Goal: Task Accomplishment & Management: Use online tool/utility

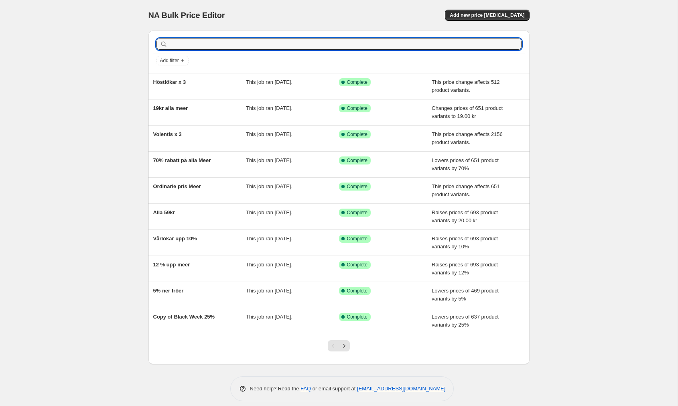
click at [425, 39] on input "text" at bounding box center [345, 43] width 352 height 11
type input "nelson"
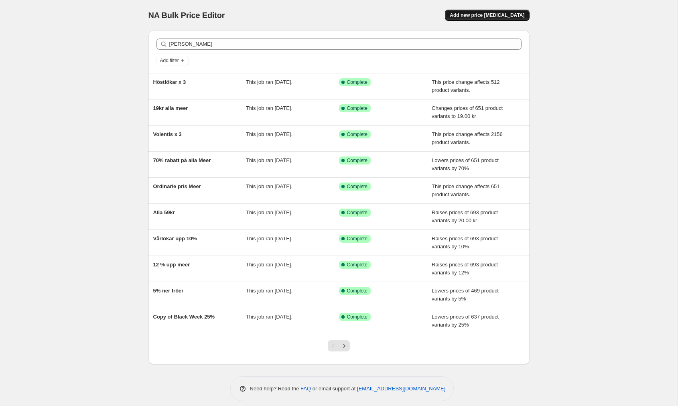
click at [477, 15] on span "Add new price [MEDICAL_DATA]" at bounding box center [487, 15] width 75 height 6
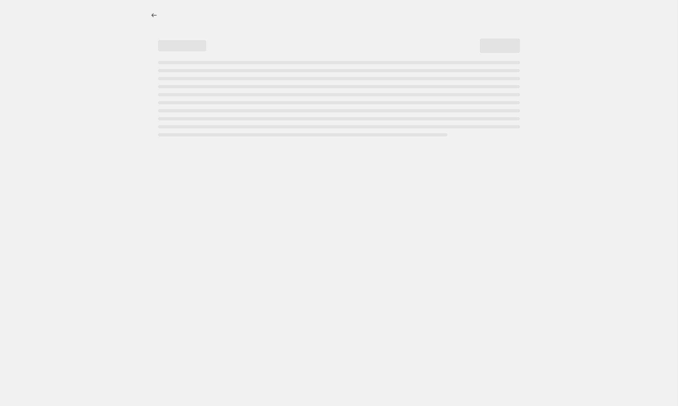
select select "percentage"
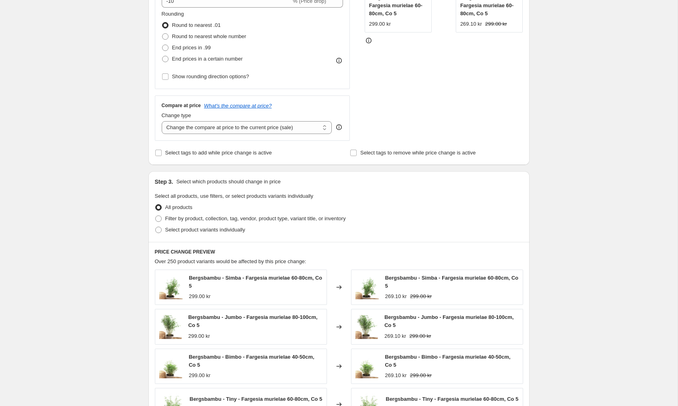
scroll to position [214, 0]
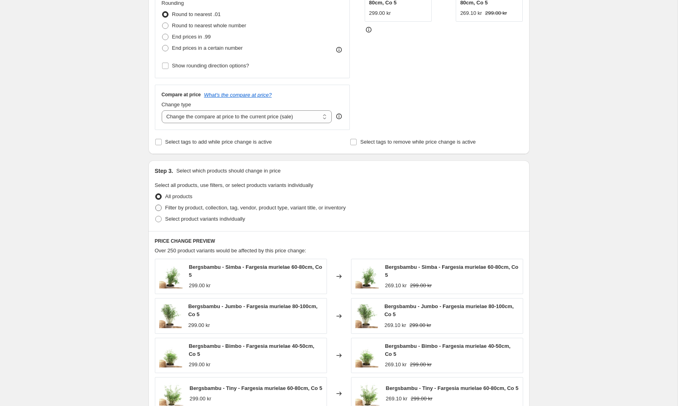
click at [159, 209] on span at bounding box center [158, 208] width 6 height 6
click at [156, 205] on input "Filter by product, collection, tag, vendor, product type, variant title, or inv…" at bounding box center [155, 205] width 0 height 0
radio input "true"
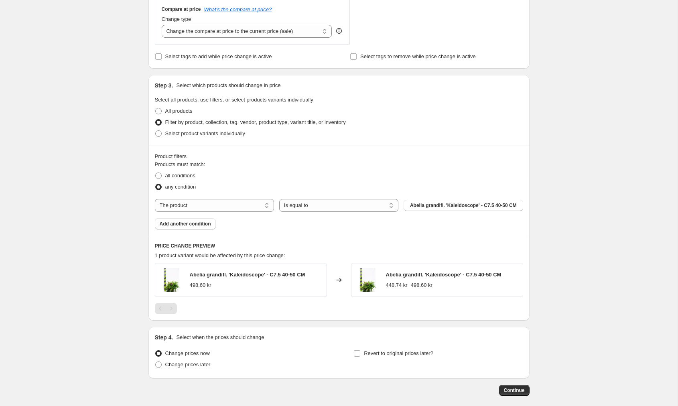
scroll to position [322, 0]
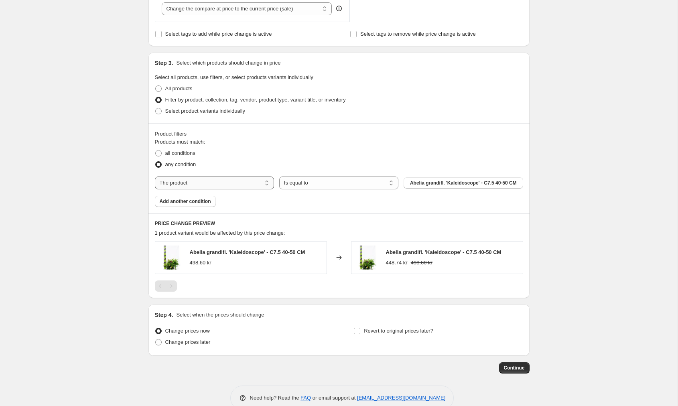
select select "vendor"
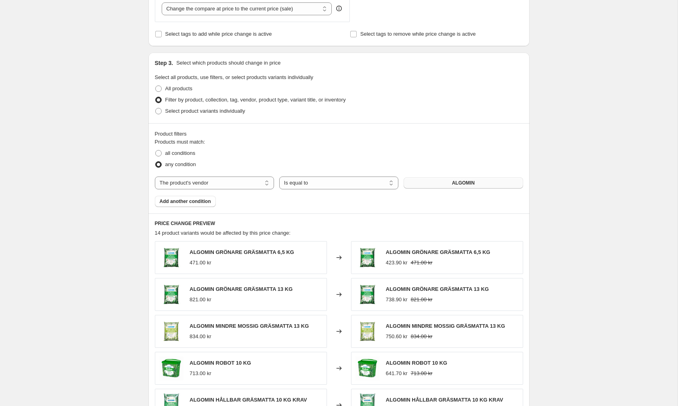
click at [475, 184] on button "ALGOMIN" at bounding box center [462, 182] width 119 height 11
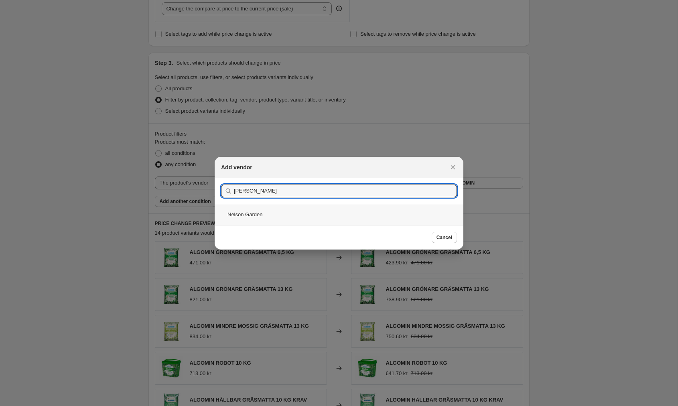
type input "Nelson"
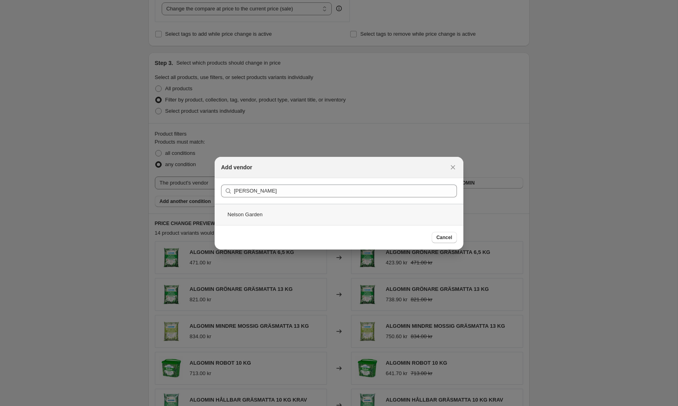
click at [294, 217] on div "Nelson Garden" at bounding box center [339, 214] width 249 height 21
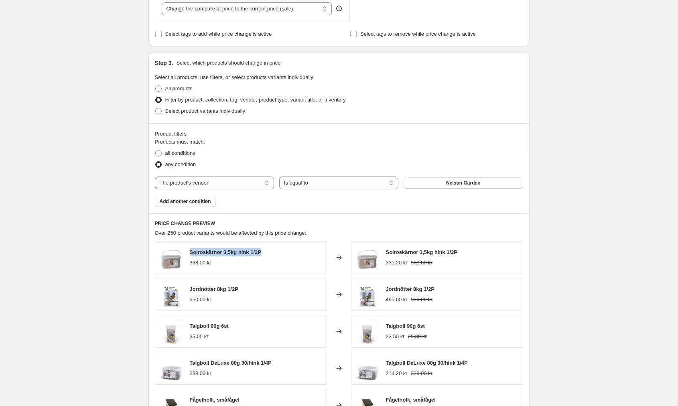
drag, startPoint x: 266, startPoint y: 253, endPoint x: 189, endPoint y: 252, distance: 77.0
click at [189, 252] on div "Solroskärnor 3,5kg hink 1/2P 368.00 kr" at bounding box center [241, 257] width 172 height 33
copy span "Solroskärnor 3,5kg hink 1/2P"
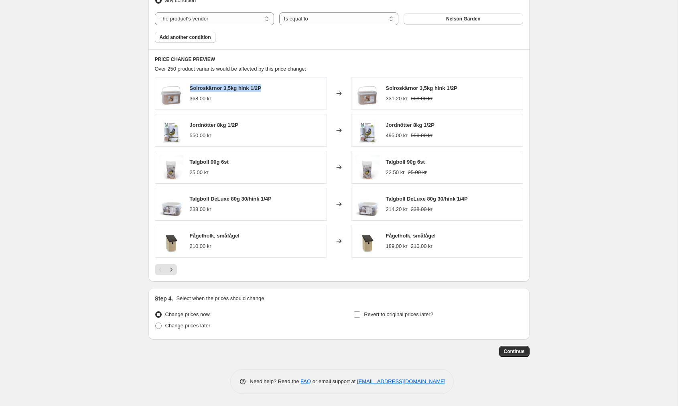
scroll to position [486, 0]
click at [171, 270] on icon "Next" at bounding box center [171, 269] width 2 height 4
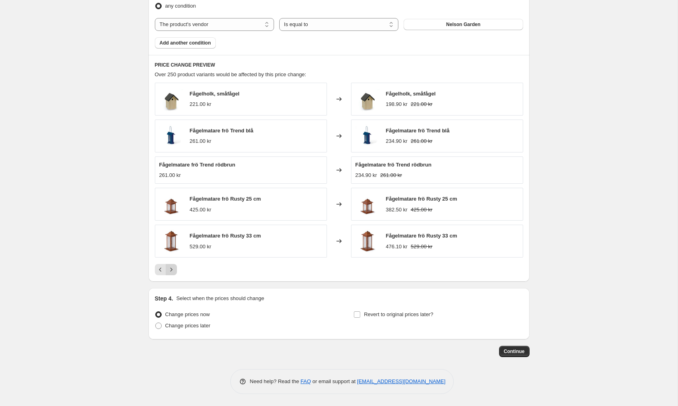
scroll to position [480, 0]
drag, startPoint x: 268, startPoint y: 199, endPoint x: 190, endPoint y: 199, distance: 78.2
click at [190, 199] on div "Fågelmatare frö Rusty 25 cm 425.00 kr" at bounding box center [241, 204] width 172 height 33
copy span "Fågelmatare frö Rusty 25 cm"
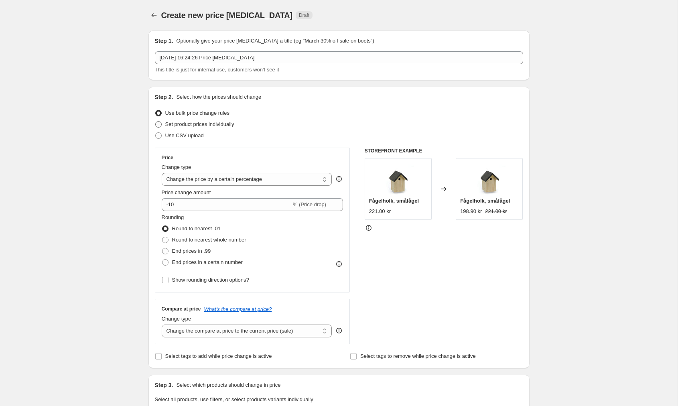
scroll to position [0, 0]
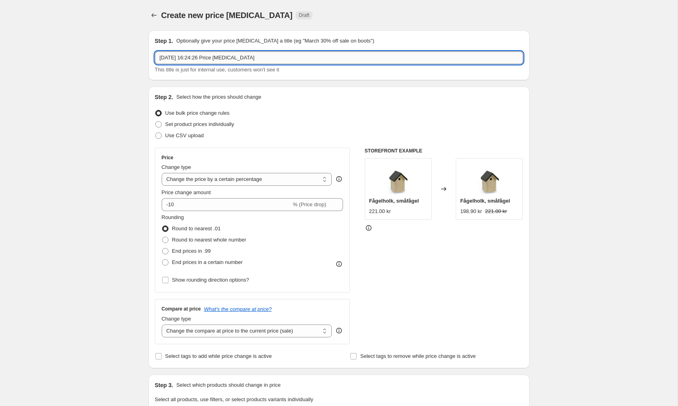
click at [205, 59] on input "3 okt. 2025 16:24:26 Price change job" at bounding box center [339, 57] width 368 height 13
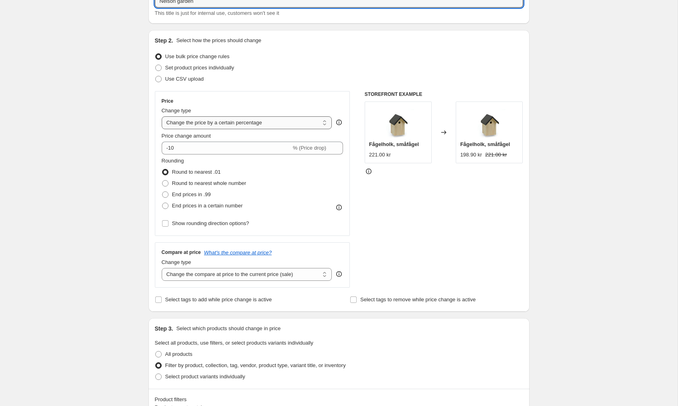
scroll to position [74, 0]
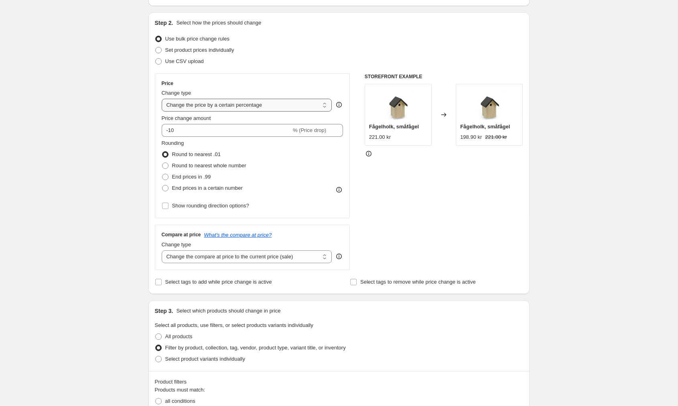
type input "[PERSON_NAME] garden"
select select "margin"
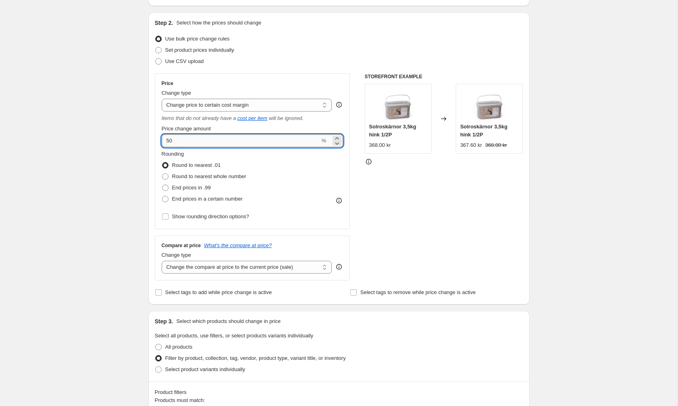
click at [261, 141] on input "50" at bounding box center [241, 140] width 158 height 13
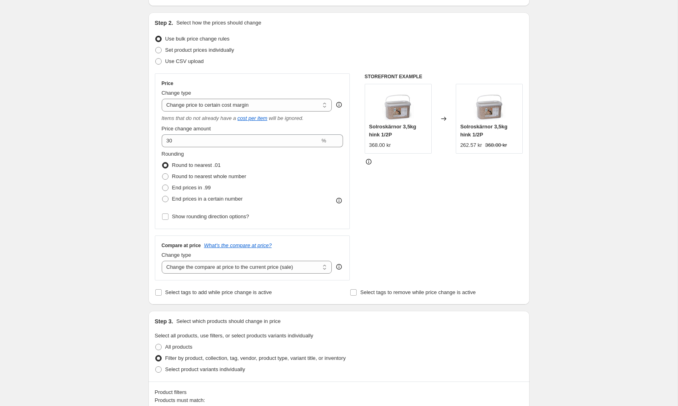
click at [338, 104] on icon at bounding box center [339, 105] width 8 height 8
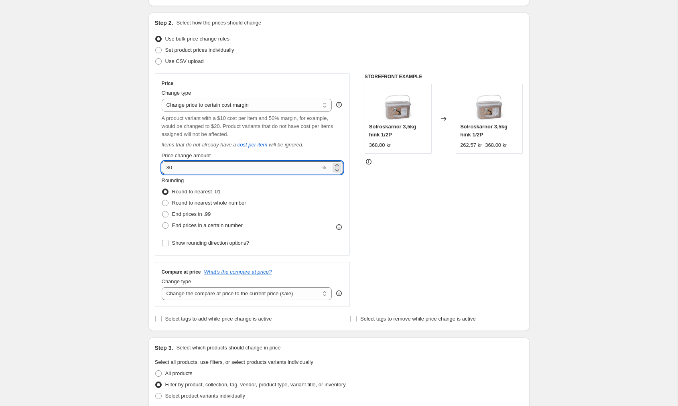
click at [186, 167] on input "30" at bounding box center [241, 167] width 158 height 13
click at [97, 195] on div "Create new price change job. This page is ready Create new price change job Dra…" at bounding box center [338, 390] width 677 height 929
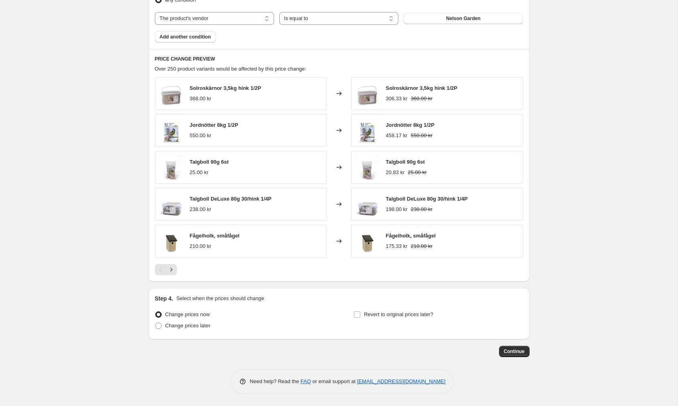
scroll to position [523, 0]
click at [171, 267] on icon "Next" at bounding box center [171, 269] width 8 height 8
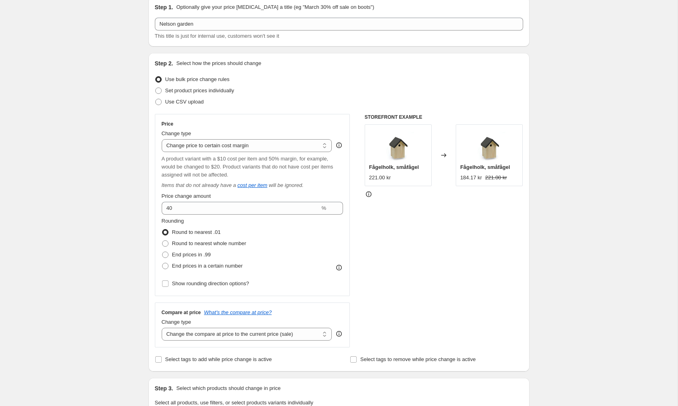
scroll to position [63, 0]
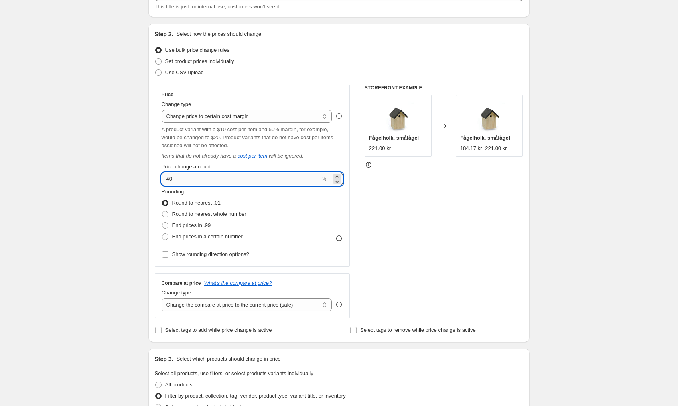
click at [192, 180] on input "40" at bounding box center [241, 178] width 158 height 13
type input "45"
click at [163, 215] on span at bounding box center [165, 214] width 6 height 6
click at [162, 211] on input "Round to nearest whole number" at bounding box center [162, 211] width 0 height 0
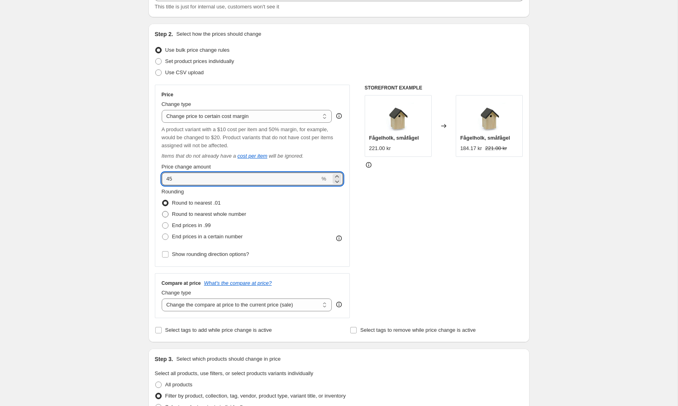
radio input "true"
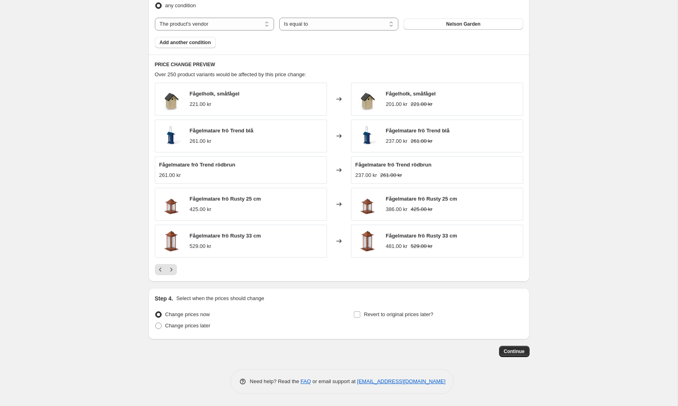
scroll to position [518, 0]
click at [173, 270] on icon "Next" at bounding box center [171, 269] width 8 height 8
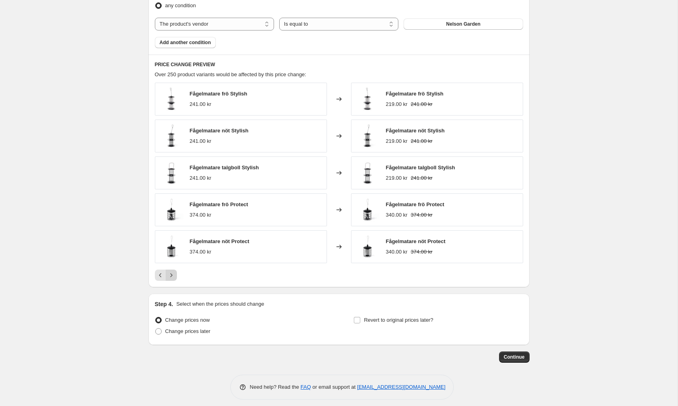
click at [172, 279] on icon "Next" at bounding box center [171, 275] width 8 height 8
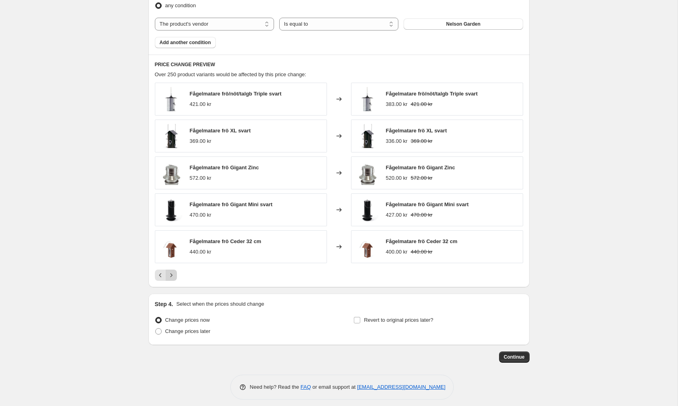
click at [172, 279] on icon "Next" at bounding box center [171, 275] width 8 height 8
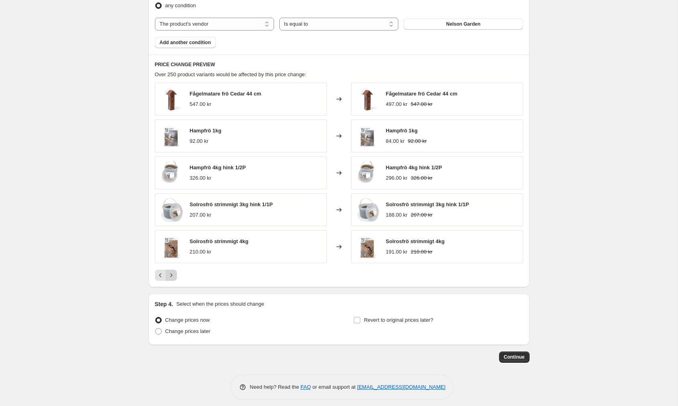
click at [173, 279] on icon "Next" at bounding box center [171, 275] width 8 height 8
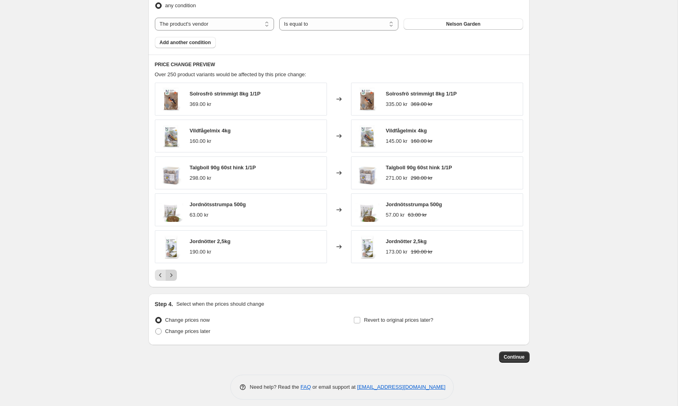
click at [173, 279] on icon "Next" at bounding box center [171, 275] width 8 height 8
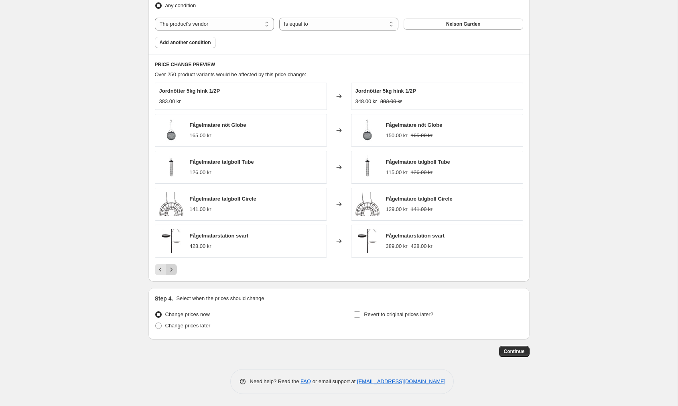
click at [173, 279] on div "PRICE CHANGE PREVIEW Over 250 product variants would be affected by this price …" at bounding box center [338, 168] width 381 height 227
click at [172, 273] on icon "Next" at bounding box center [171, 269] width 8 height 8
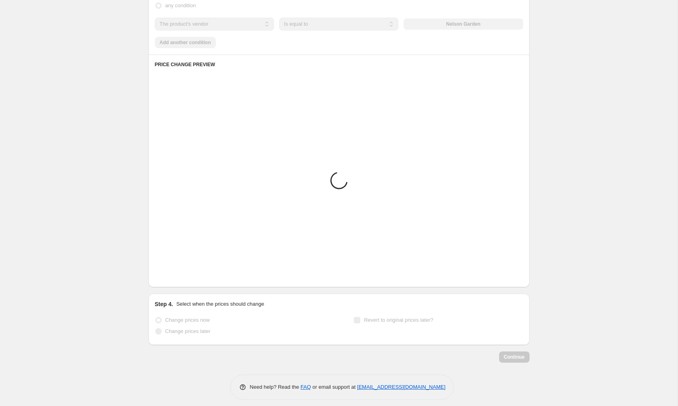
scroll to position [496, 0]
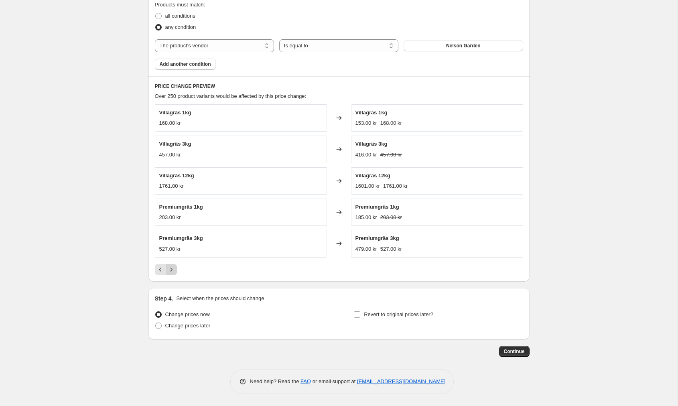
click at [173, 270] on icon "Next" at bounding box center [171, 269] width 8 height 8
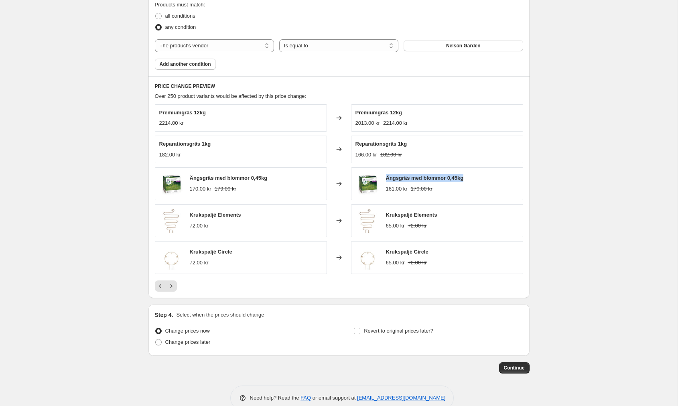
drag, startPoint x: 470, startPoint y: 179, endPoint x: 385, endPoint y: 181, distance: 85.8
click at [385, 181] on div "Ängsgräs med blommor 0,45kg 161.00 kr 170.00 kr" at bounding box center [437, 183] width 172 height 33
copy span "Ängsgräs med blommor 0,45kg"
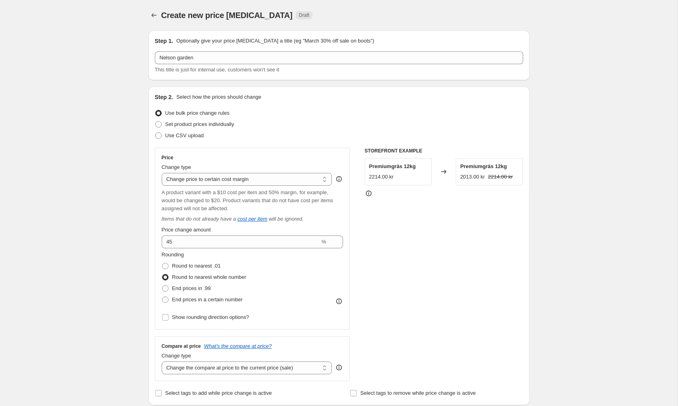
scroll to position [0, 0]
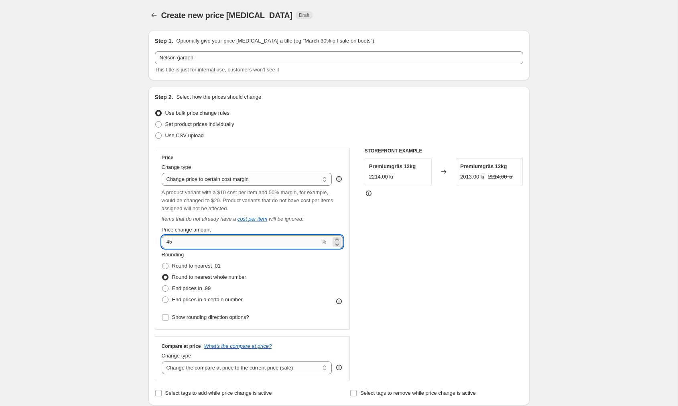
click at [184, 243] on input "45" at bounding box center [241, 241] width 158 height 13
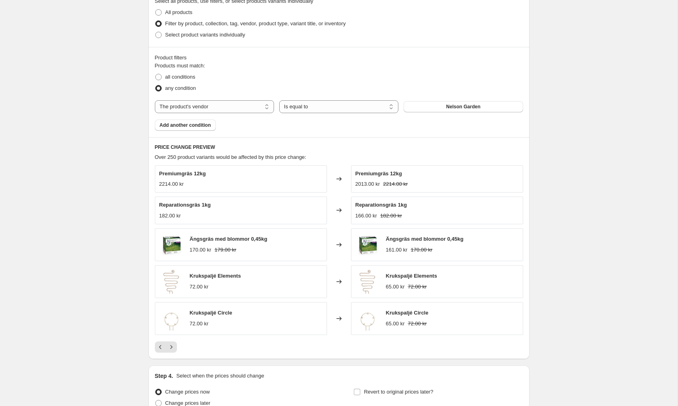
scroll to position [507, 0]
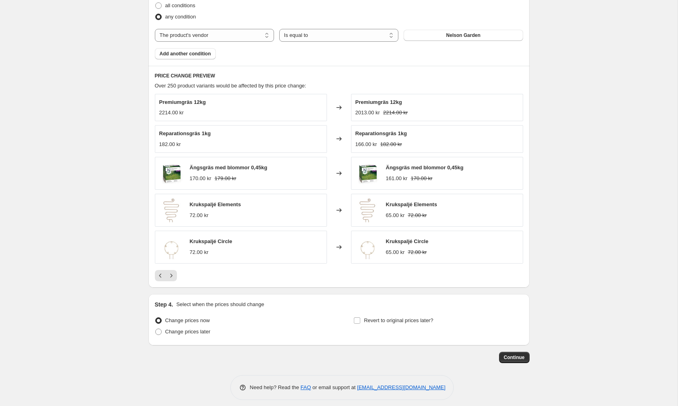
type input "40"
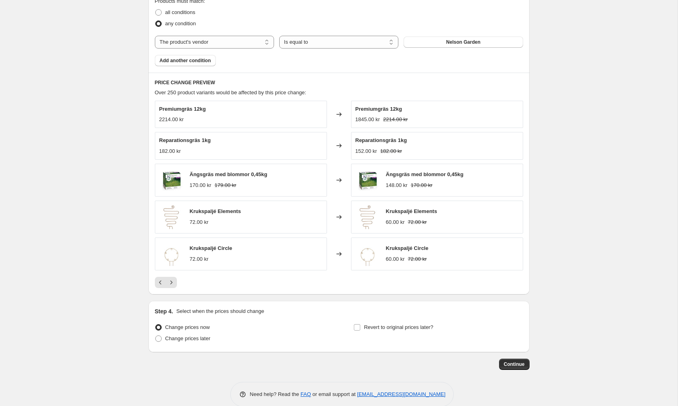
scroll to position [497, 0]
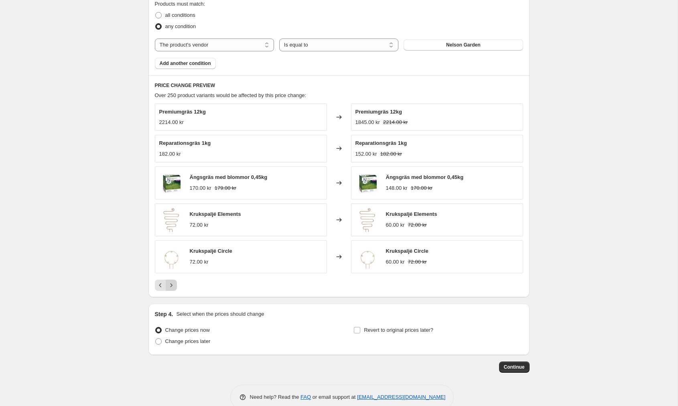
click at [170, 286] on icon "Next" at bounding box center [171, 285] width 8 height 8
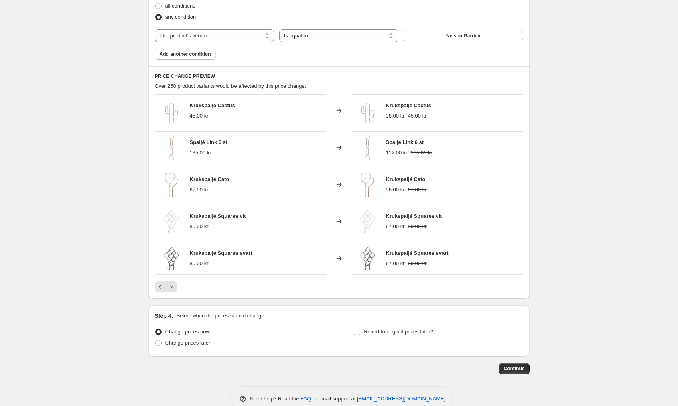
scroll to position [508, 0]
click at [172, 290] on button "Next" at bounding box center [171, 285] width 11 height 11
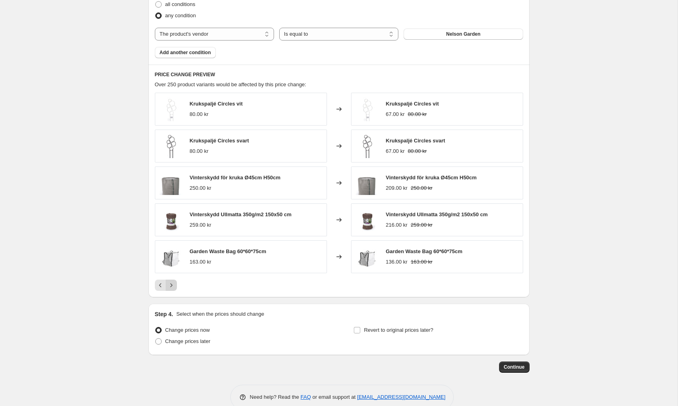
click at [172, 285] on icon "Next" at bounding box center [171, 285] width 8 height 8
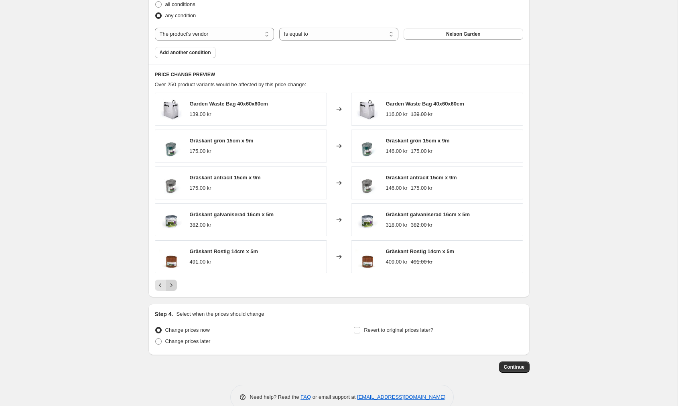
click at [172, 285] on icon "Next" at bounding box center [171, 285] width 8 height 8
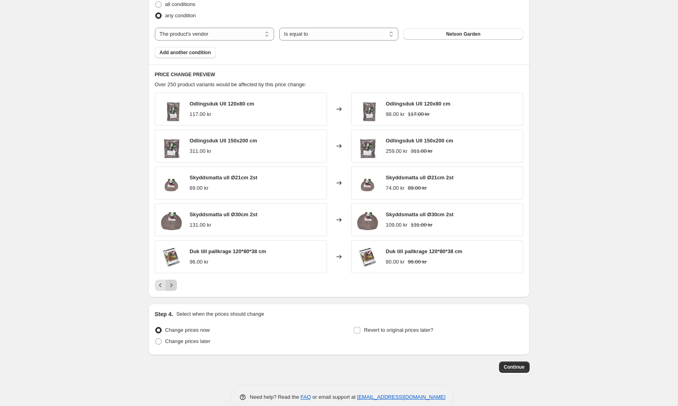
click at [172, 285] on icon "Next" at bounding box center [171, 285] width 8 height 8
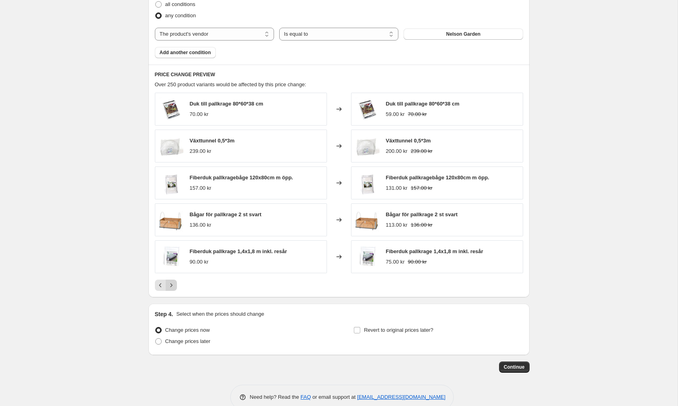
click at [172, 285] on icon "Next" at bounding box center [171, 285] width 8 height 8
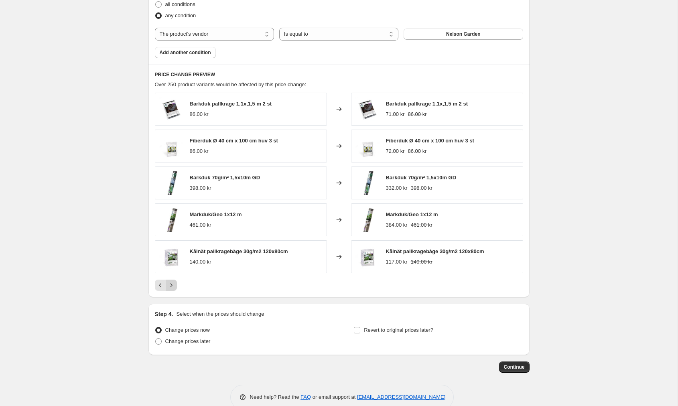
click at [172, 285] on icon "Next" at bounding box center [171, 285] width 8 height 8
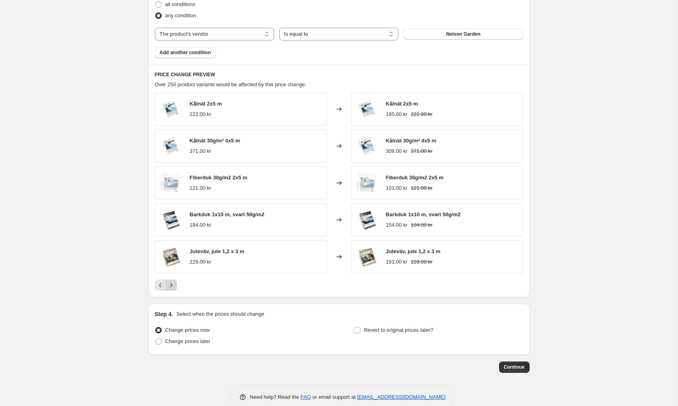
click at [172, 285] on icon "Next" at bounding box center [171, 285] width 8 height 8
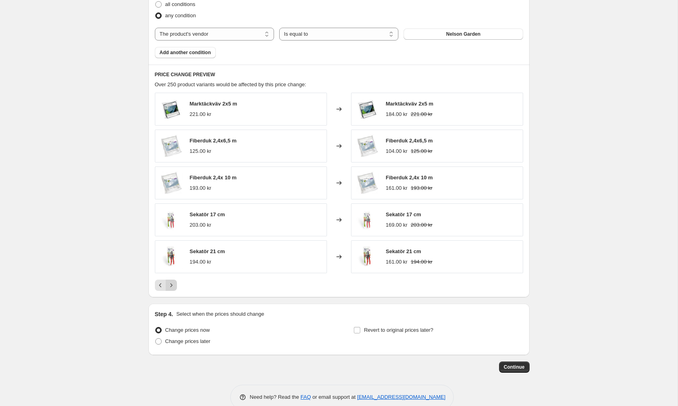
click at [172, 285] on icon "Next" at bounding box center [171, 285] width 8 height 8
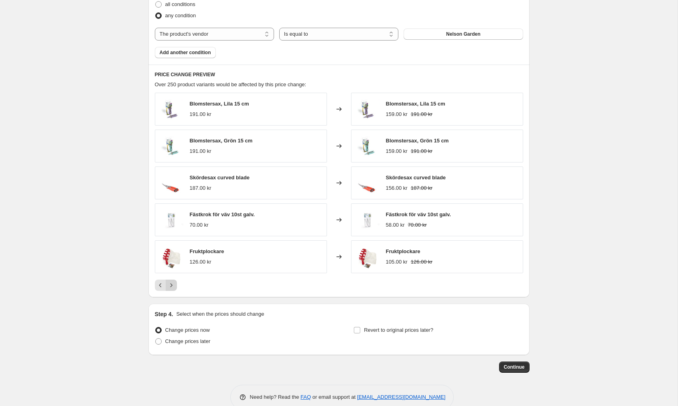
click at [172, 285] on icon "Next" at bounding box center [171, 285] width 8 height 8
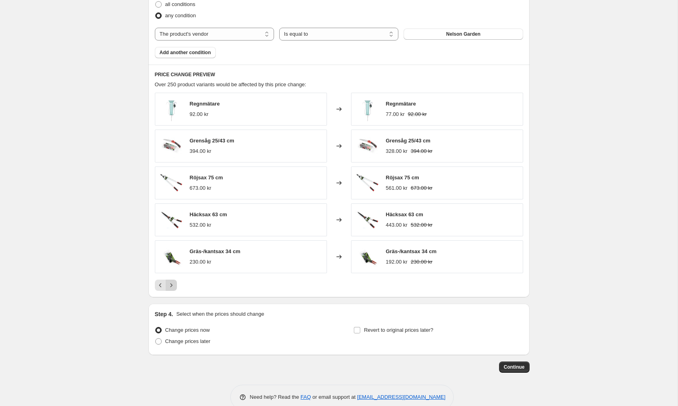
click at [172, 285] on icon "Next" at bounding box center [171, 285] width 8 height 8
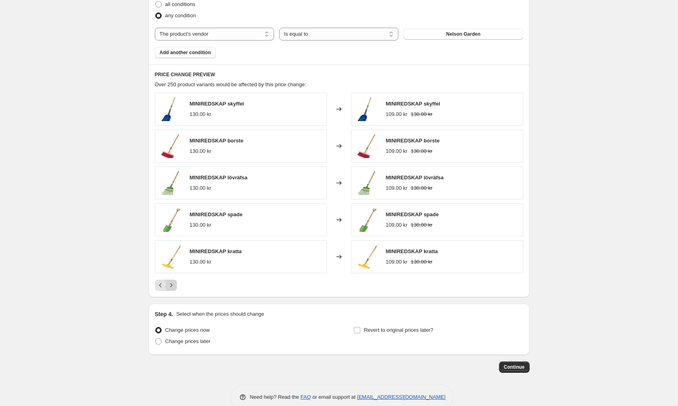
click at [172, 285] on icon "Next" at bounding box center [171, 285] width 8 height 8
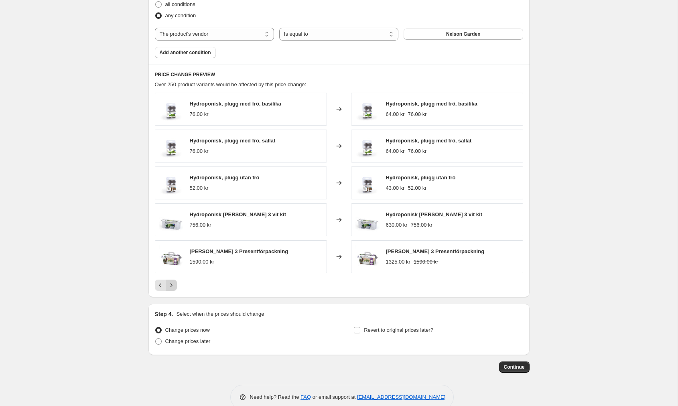
click at [172, 285] on icon "Next" at bounding box center [171, 285] width 8 height 8
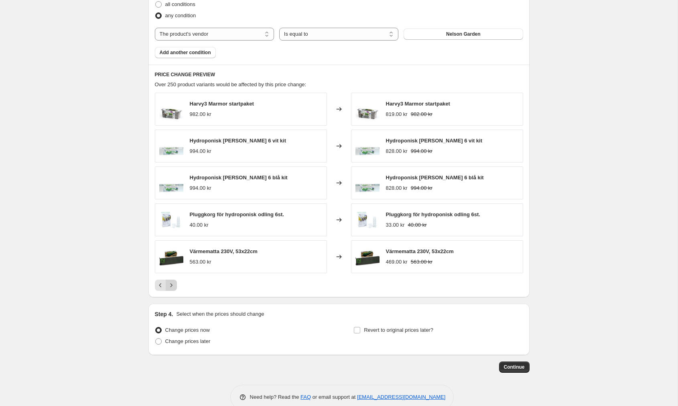
click at [172, 285] on icon "Next" at bounding box center [171, 285] width 8 height 8
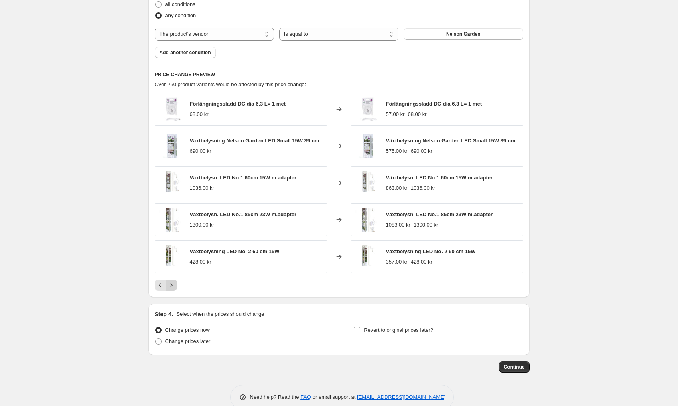
click at [172, 285] on icon "Next" at bounding box center [171, 285] width 8 height 8
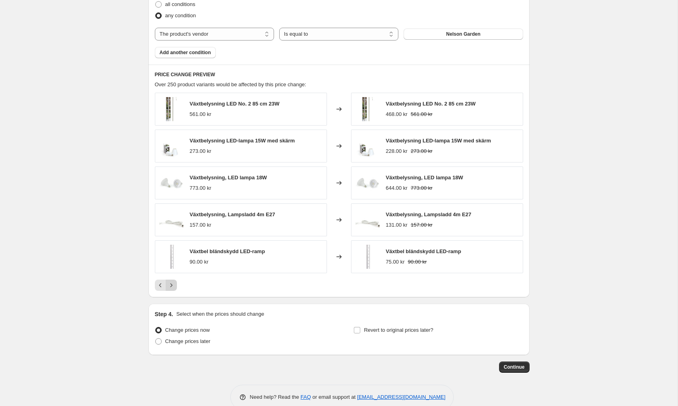
click at [172, 285] on icon "Next" at bounding box center [171, 285] width 8 height 8
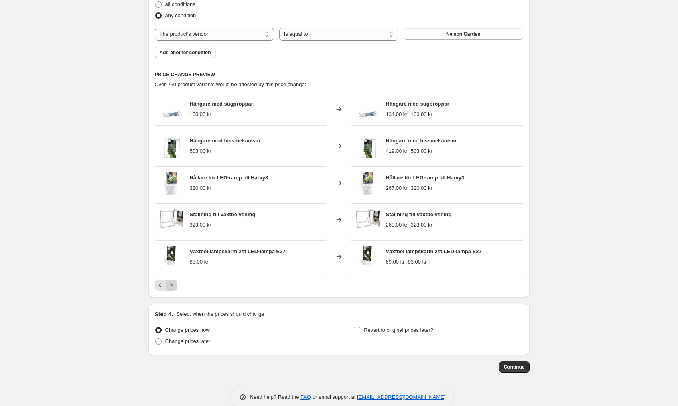
click at [172, 285] on icon "Next" at bounding box center [171, 285] width 8 height 8
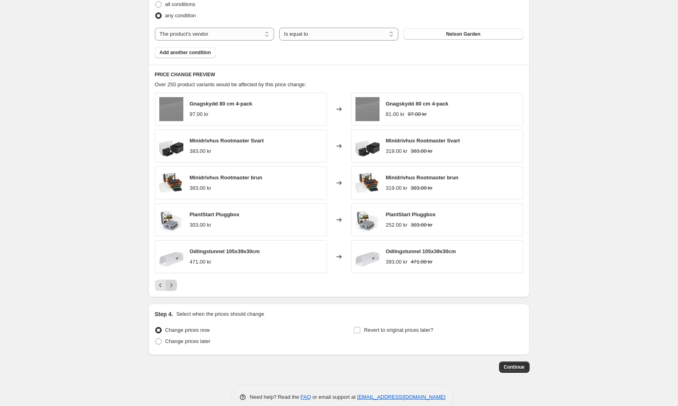
click at [172, 285] on icon "Next" at bounding box center [171, 285] width 8 height 8
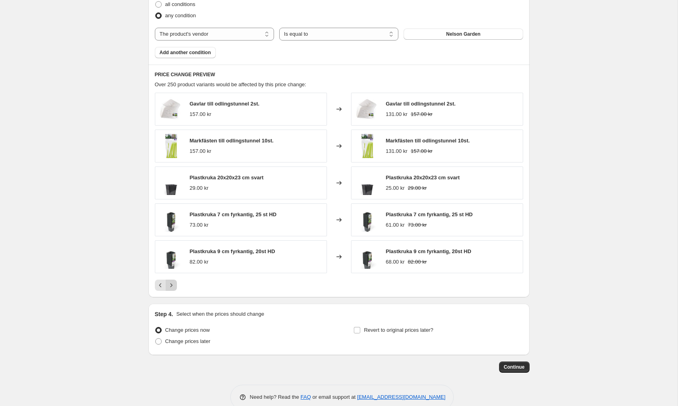
click at [172, 285] on icon "Next" at bounding box center [171, 285] width 8 height 8
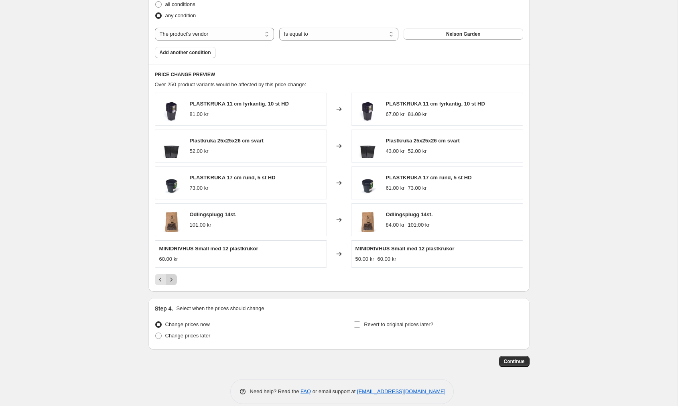
click at [172, 285] on button "Next" at bounding box center [171, 279] width 11 height 11
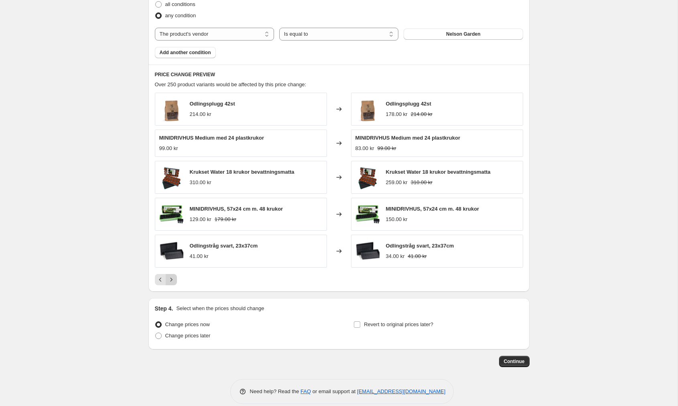
click at [172, 285] on button "Next" at bounding box center [171, 279] width 11 height 11
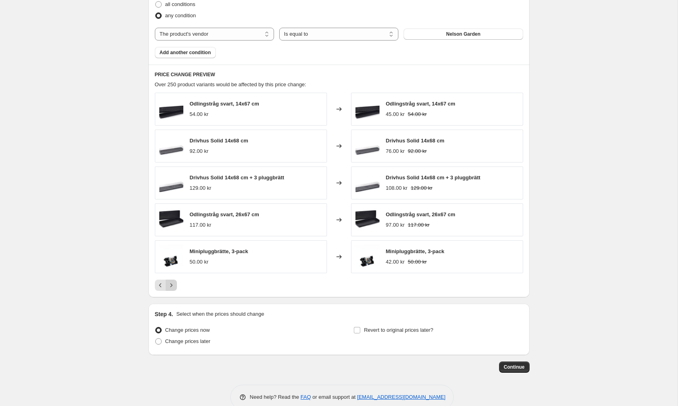
click at [172, 285] on icon "Next" at bounding box center [171, 285] width 8 height 8
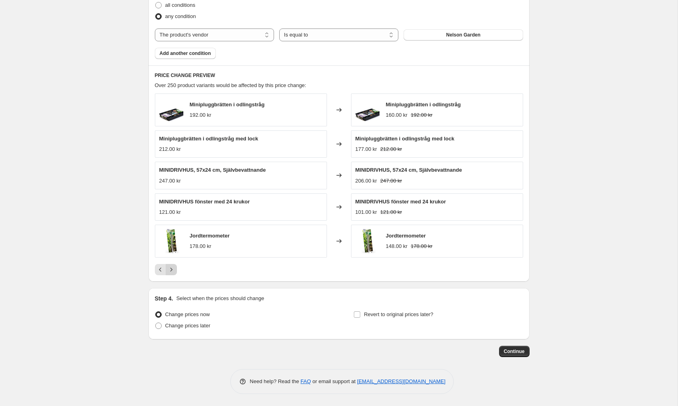
scroll to position [507, 0]
click at [171, 272] on icon "Next" at bounding box center [171, 269] width 8 height 8
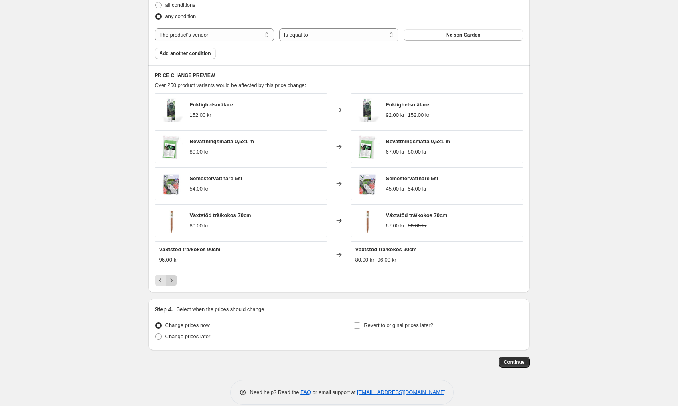
click at [172, 278] on icon "Next" at bounding box center [171, 280] width 8 height 8
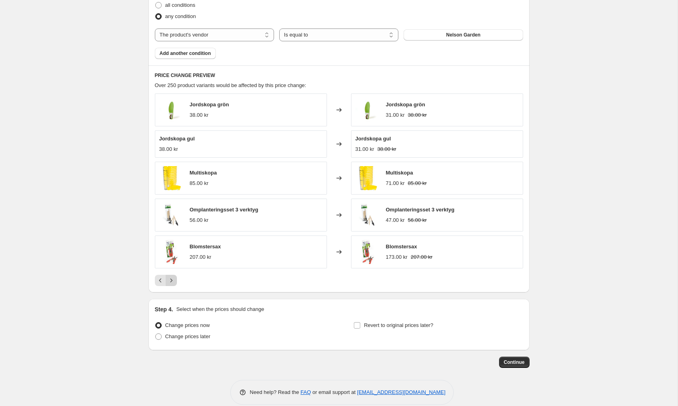
click at [172, 278] on icon "Next" at bounding box center [171, 280] width 8 height 8
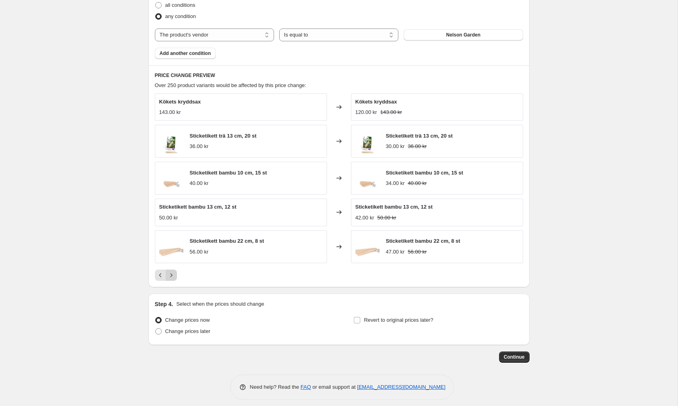
click at [172, 277] on icon "Next" at bounding box center [171, 275] width 8 height 8
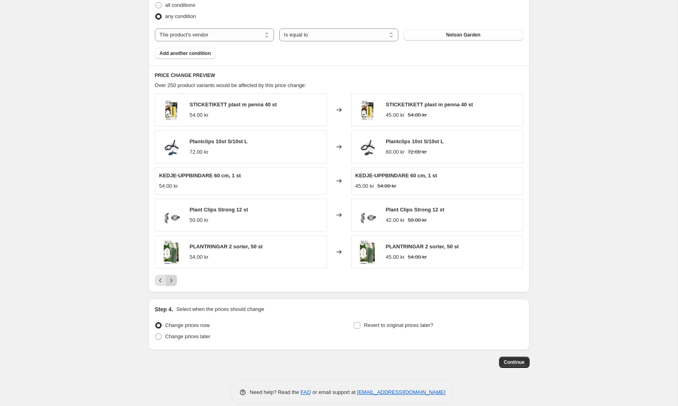
click at [172, 278] on icon "Next" at bounding box center [171, 280] width 8 height 8
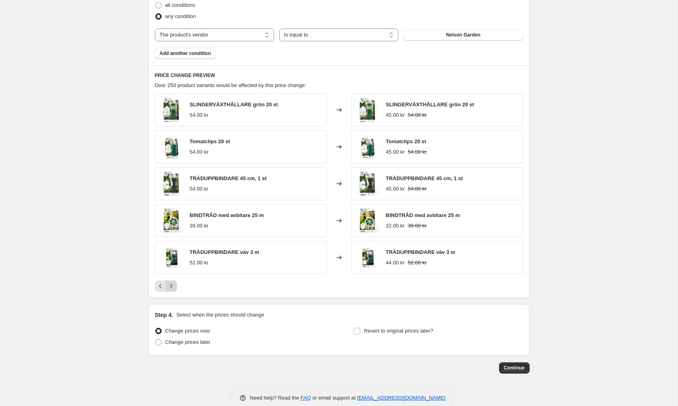
click at [172, 278] on div "SLINGERVÄXTHÅLLARE grön 20 st 54.00 kr Changed to SLINGERVÄXTHÅLLARE grön 20 st…" at bounding box center [339, 192] width 368 height 198
click at [171, 284] on icon "Next" at bounding box center [171, 286] width 8 height 8
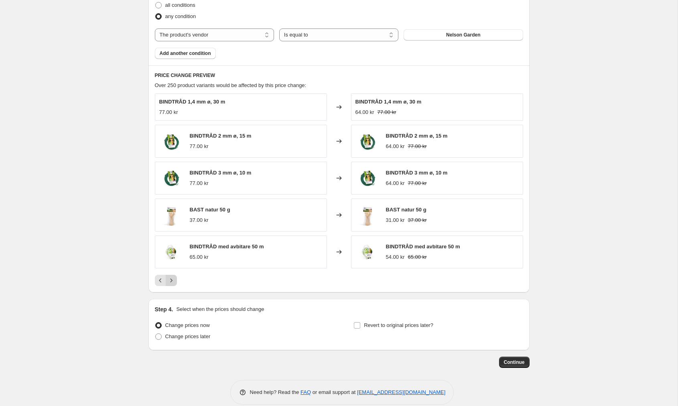
click at [171, 279] on icon "Next" at bounding box center [171, 280] width 8 height 8
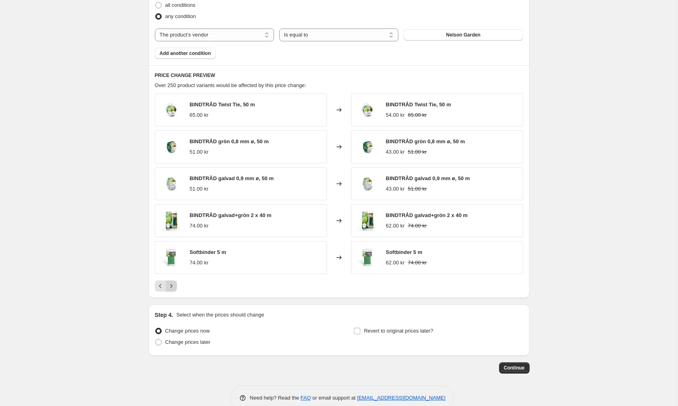
click at [171, 283] on icon "Next" at bounding box center [171, 286] width 8 height 8
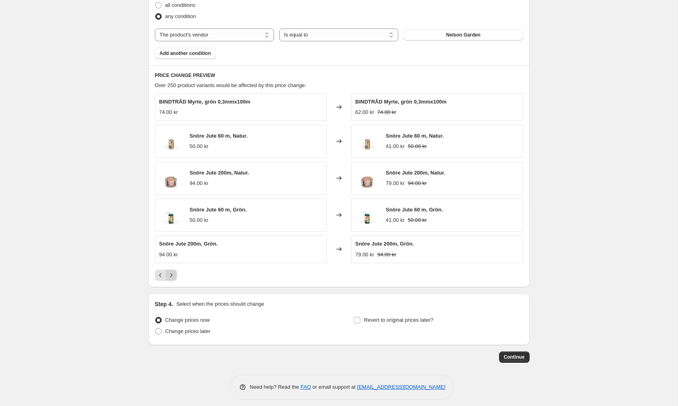
click at [171, 283] on div "PRICE CHANGE PREVIEW Over 250 product variants would be affected by this price …" at bounding box center [338, 175] width 381 height 221
click at [171, 278] on icon "Next" at bounding box center [171, 275] width 8 height 8
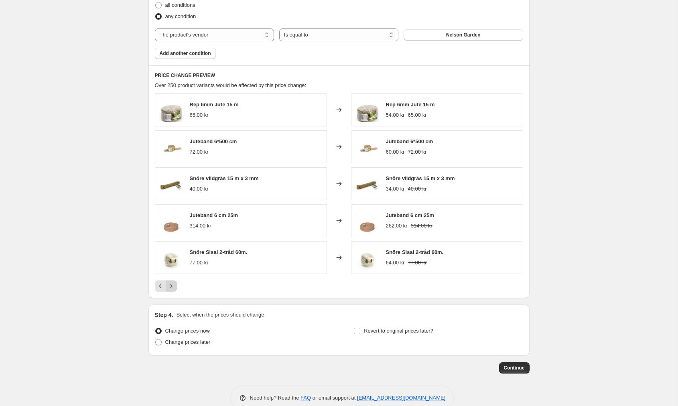
click at [172, 284] on icon "Next" at bounding box center [171, 286] width 8 height 8
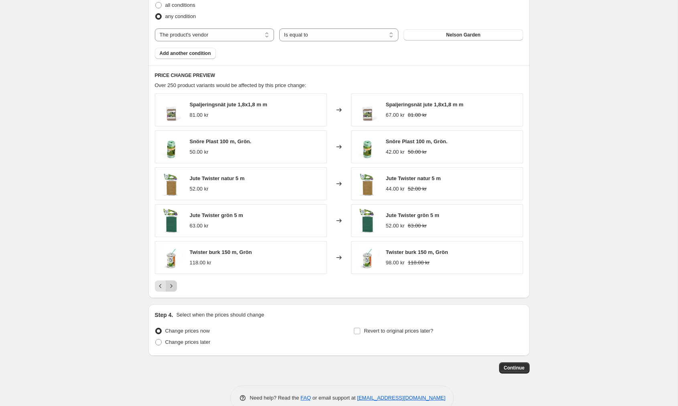
click at [172, 283] on icon "Next" at bounding box center [171, 286] width 8 height 8
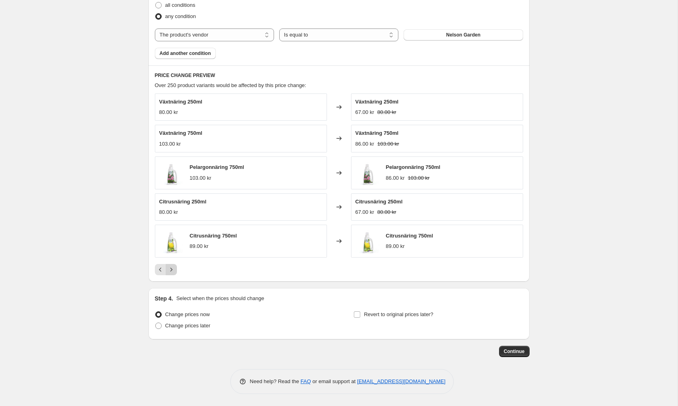
click at [174, 273] on icon "Next" at bounding box center [171, 269] width 8 height 8
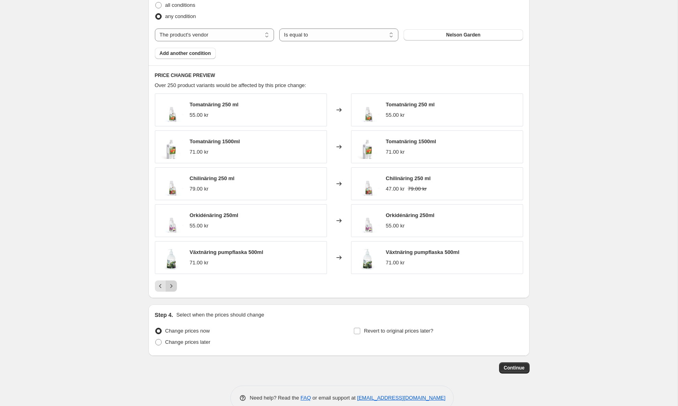
click at [174, 273] on div "Växtnäring pumpflaska 500ml 71.00 kr" at bounding box center [241, 257] width 172 height 33
click at [173, 285] on icon "Next" at bounding box center [171, 286] width 8 height 8
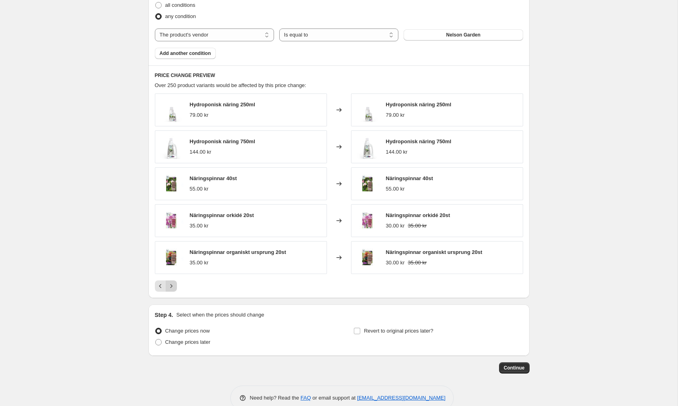
click at [173, 285] on icon "Next" at bounding box center [171, 286] width 8 height 8
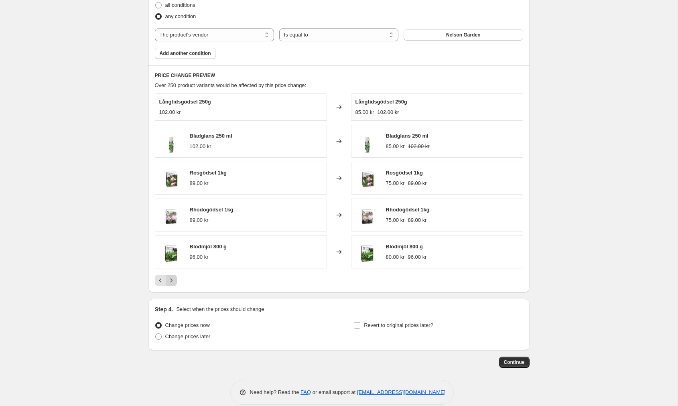
click at [173, 285] on button "Next" at bounding box center [171, 280] width 11 height 11
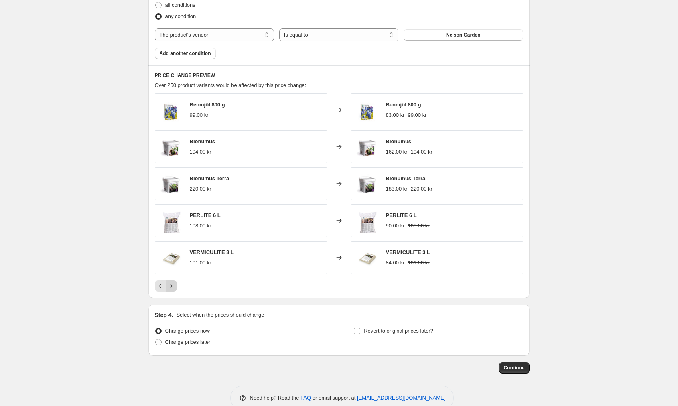
click at [173, 285] on icon "Next" at bounding box center [171, 286] width 8 height 8
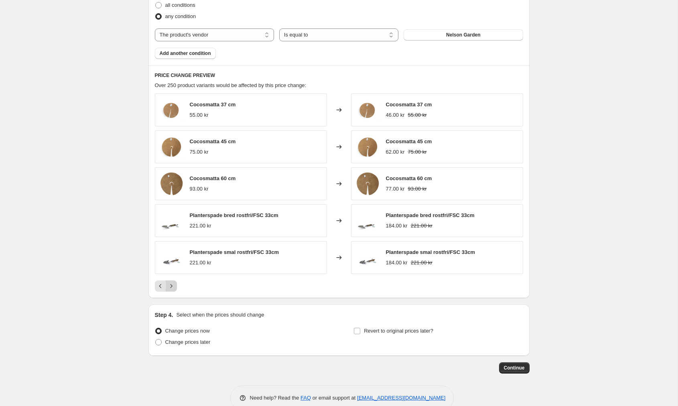
click at [173, 285] on icon "Next" at bounding box center [171, 286] width 8 height 8
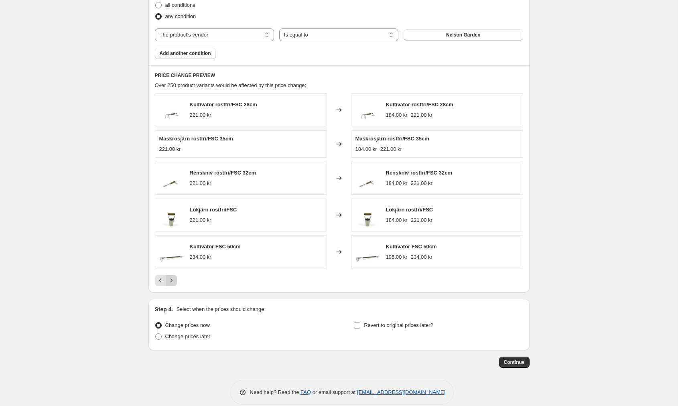
click at [173, 285] on button "Next" at bounding box center [171, 280] width 11 height 11
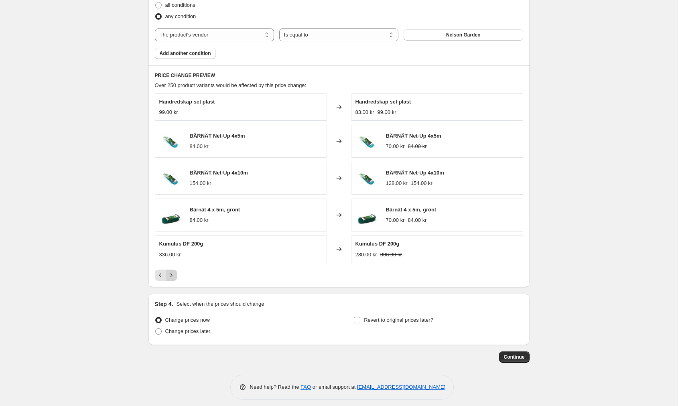
click at [173, 285] on div "PRICE CHANGE PREVIEW Over 250 product variants would be affected by this price …" at bounding box center [338, 175] width 381 height 221
click at [172, 279] on button "Next" at bounding box center [171, 274] width 11 height 11
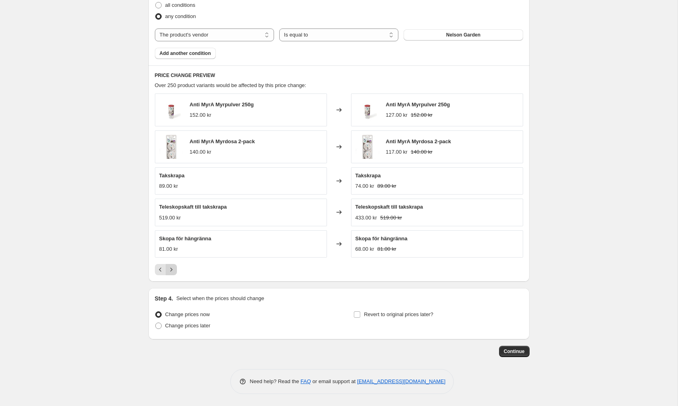
click at [172, 279] on div "PRICE CHANGE PREVIEW Over 250 product variants would be affected by this price …" at bounding box center [338, 173] width 381 height 216
click at [172, 281] on div "PRICE CHANGE PREVIEW Over 250 product variants would be affected by this price …" at bounding box center [338, 173] width 381 height 216
click at [173, 272] on icon "Next" at bounding box center [171, 269] width 8 height 8
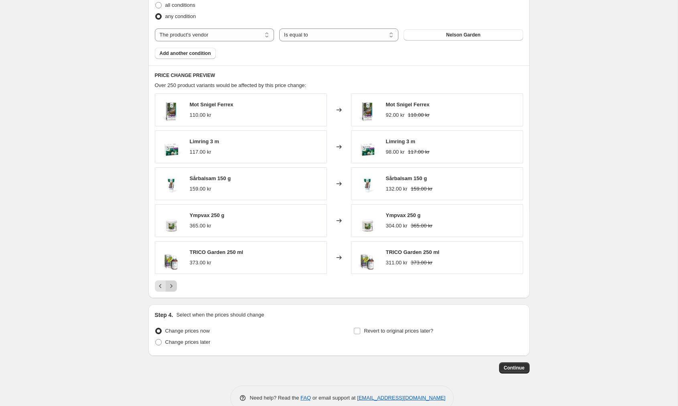
click at [173, 272] on div "TRICO Garden 250 ml 373.00 kr" at bounding box center [241, 257] width 172 height 33
click at [173, 282] on icon "Next" at bounding box center [171, 286] width 8 height 8
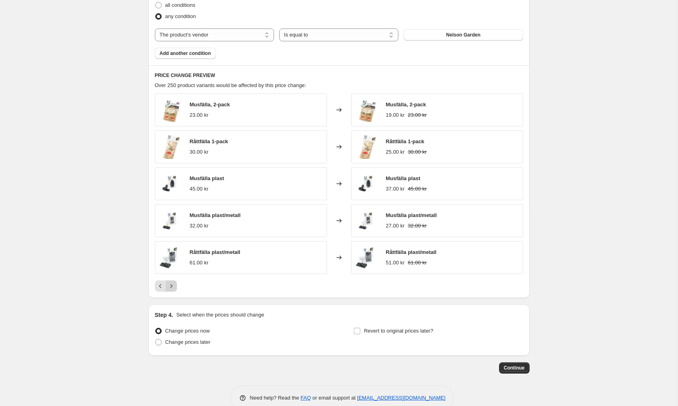
click at [173, 280] on button "Next" at bounding box center [171, 285] width 11 height 11
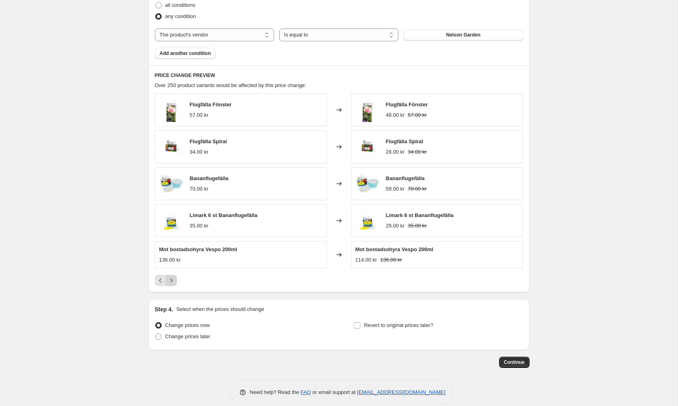
click at [173, 278] on icon "Next" at bounding box center [171, 280] width 8 height 8
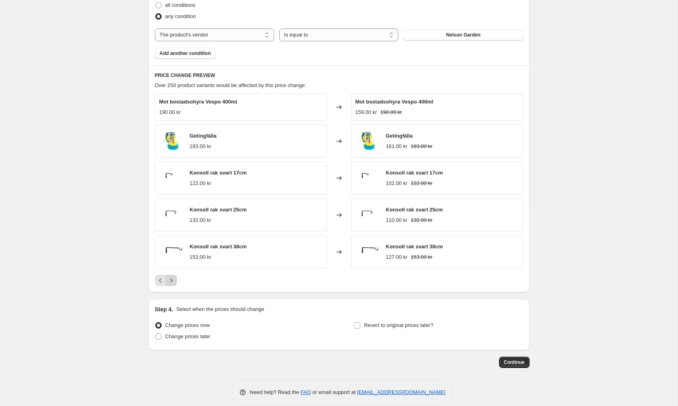
click at [173, 280] on icon "Next" at bounding box center [171, 280] width 8 height 8
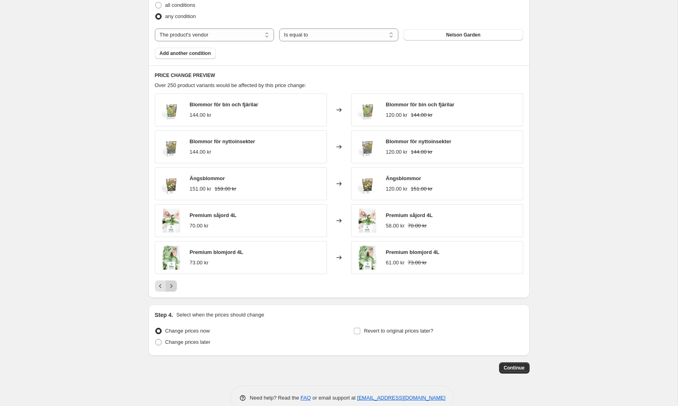
click at [172, 281] on button "Next" at bounding box center [171, 285] width 11 height 11
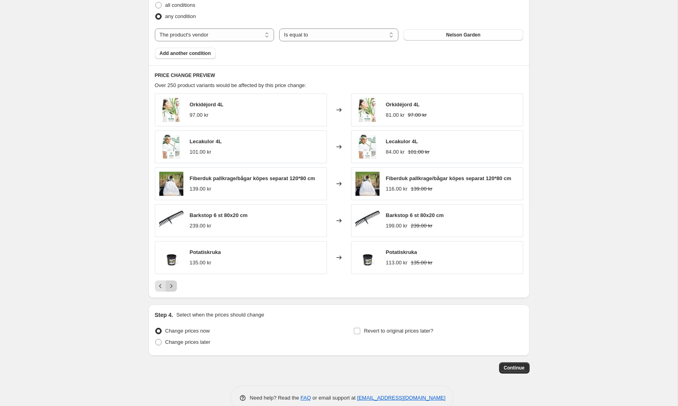
click at [172, 281] on button "Next" at bounding box center [171, 285] width 11 height 11
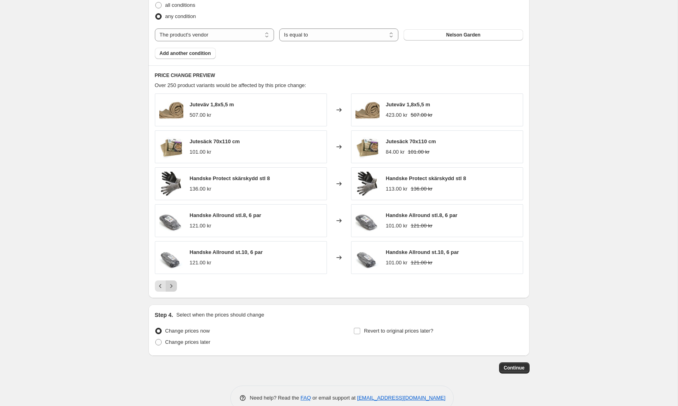
click at [172, 281] on button "Next" at bounding box center [171, 285] width 11 height 11
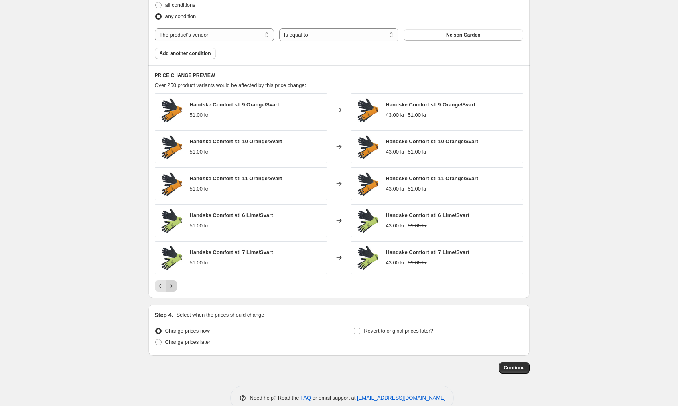
click at [172, 281] on button "Next" at bounding box center [171, 285] width 11 height 11
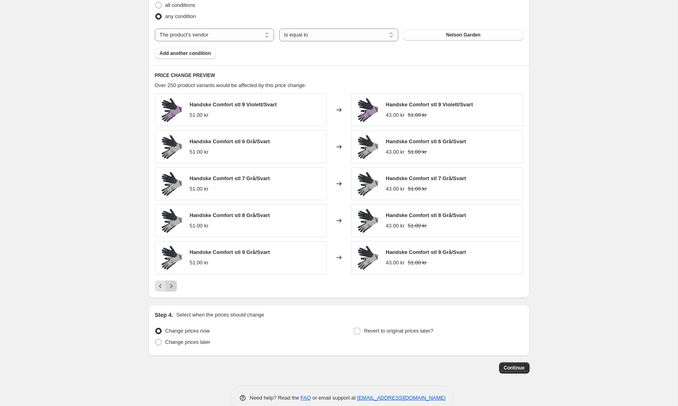
click at [172, 281] on button "Next" at bounding box center [171, 285] width 11 height 11
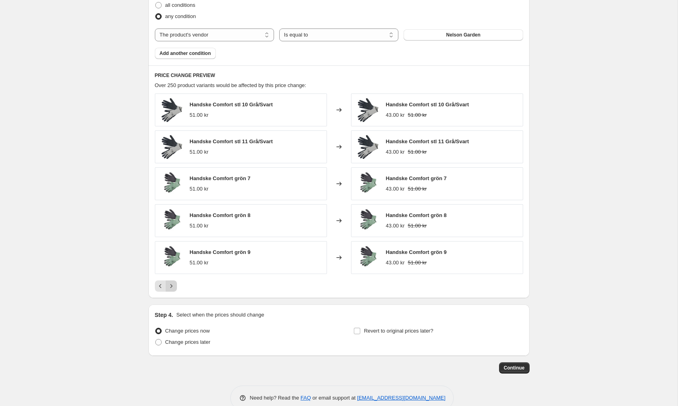
click at [172, 281] on button "Next" at bounding box center [171, 285] width 11 height 11
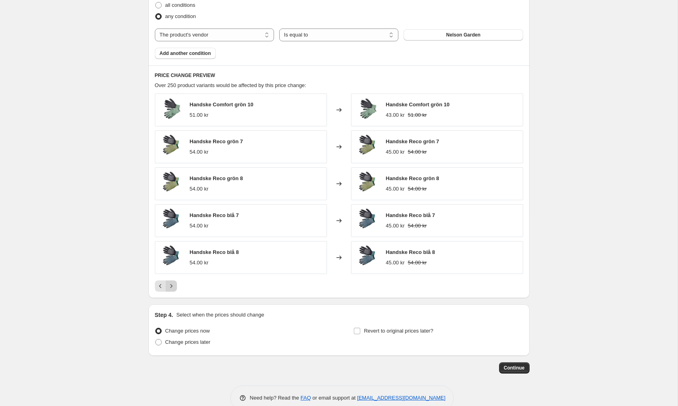
click at [172, 281] on button "Next" at bounding box center [171, 285] width 11 height 11
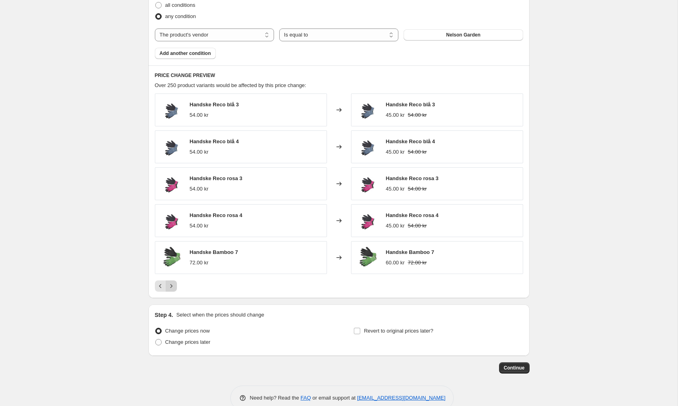
click at [172, 281] on button "Next" at bounding box center [171, 285] width 11 height 11
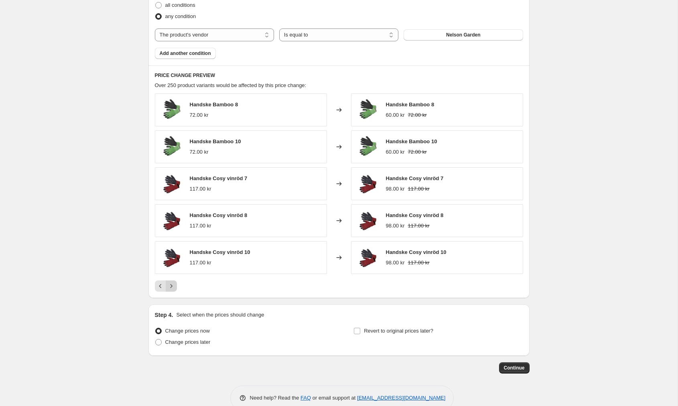
click at [172, 281] on button "Next" at bounding box center [171, 285] width 11 height 11
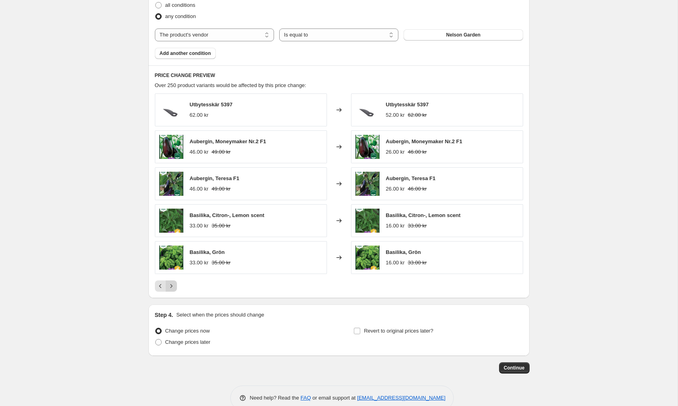
click at [173, 286] on icon "Next" at bounding box center [171, 286] width 8 height 8
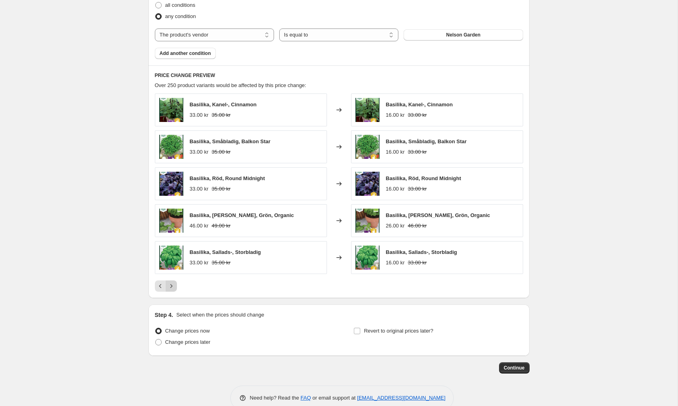
click at [173, 286] on icon "Next" at bounding box center [171, 286] width 8 height 8
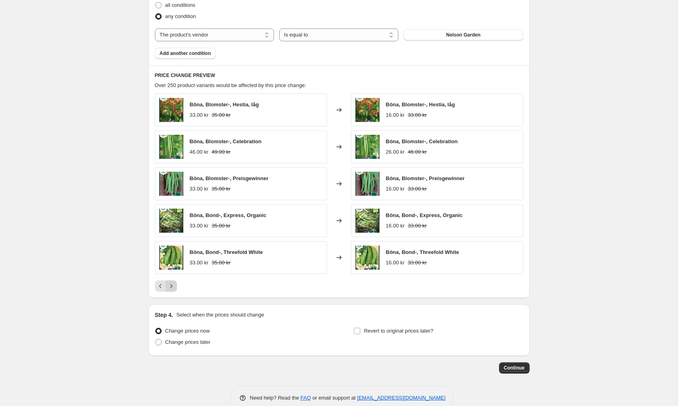
click at [173, 286] on icon "Next" at bounding box center [171, 286] width 8 height 8
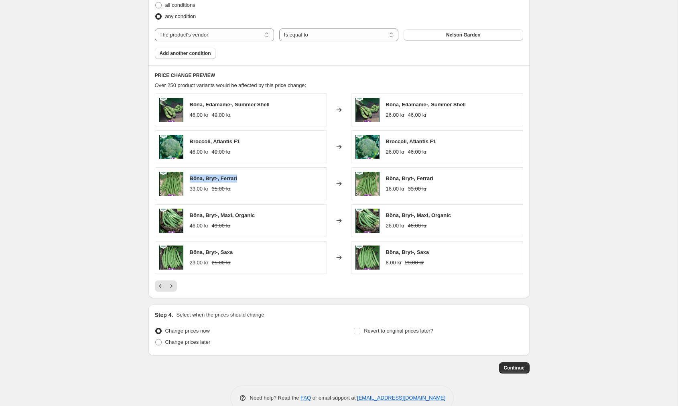
drag, startPoint x: 242, startPoint y: 180, endPoint x: 190, endPoint y: 179, distance: 51.7
click at [190, 179] on div "Böna, Bryt-, Ferrari 33.00 kr 35.00 kr" at bounding box center [241, 183] width 172 height 33
copy span "Böna, Bryt-, Ferrari"
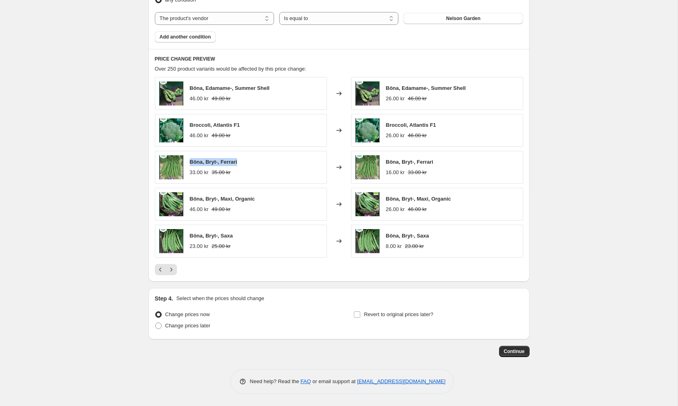
scroll to position [523, 0]
click at [517, 351] on span "Continue" at bounding box center [514, 351] width 21 height 6
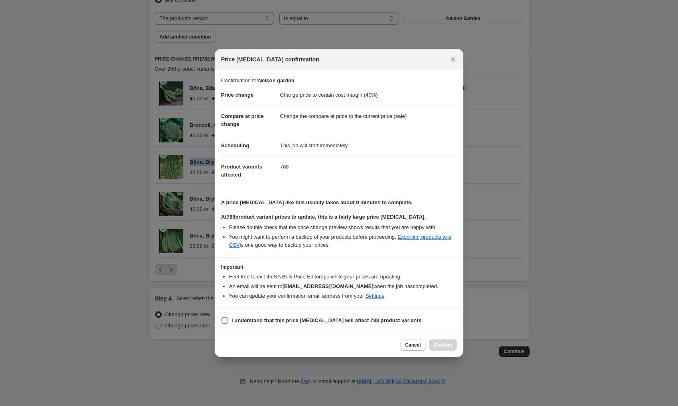
click at [223, 320] on input "I understand that this price change job will affect 788 product variants" at bounding box center [224, 320] width 6 height 6
checkbox input "true"
click at [446, 344] on span "Confirm" at bounding box center [443, 345] width 18 height 6
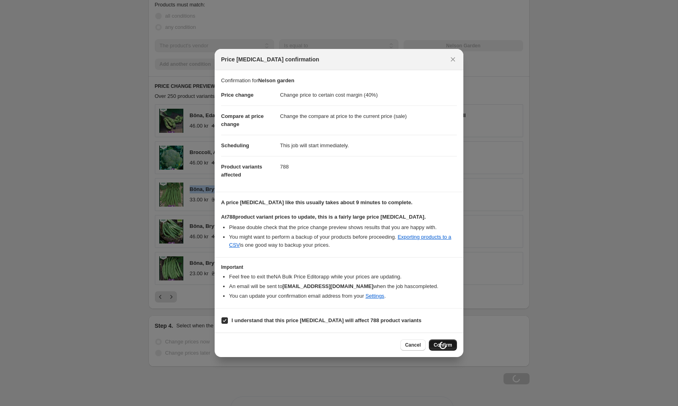
scroll to position [523, 0]
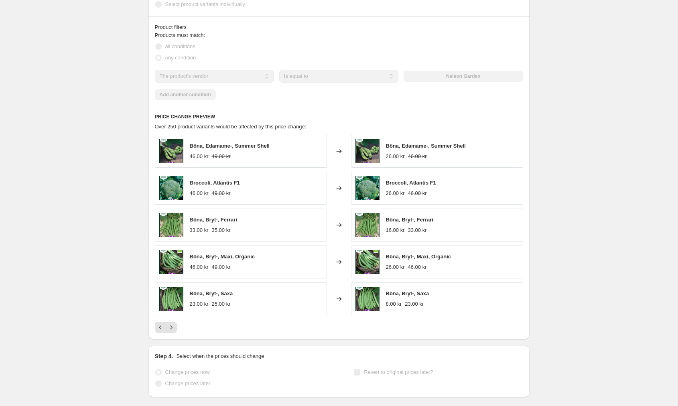
drag, startPoint x: 241, startPoint y: 161, endPoint x: 217, endPoint y: 164, distance: 25.0
click at [217, 164] on div "Böna, Edamame-, Summer Shell 46.00 kr 49.00 kr Changed to Böna, Edamame-, Summe…" at bounding box center [339, 225] width 368 height 180
drag, startPoint x: 245, startPoint y: 184, endPoint x: 189, endPoint y: 185, distance: 56.1
click at [189, 185] on div "Broccoli, Atlantis F1 46.00 kr 49.00 kr" at bounding box center [241, 188] width 172 height 33
copy span "Broccoli, Atlantis F1"
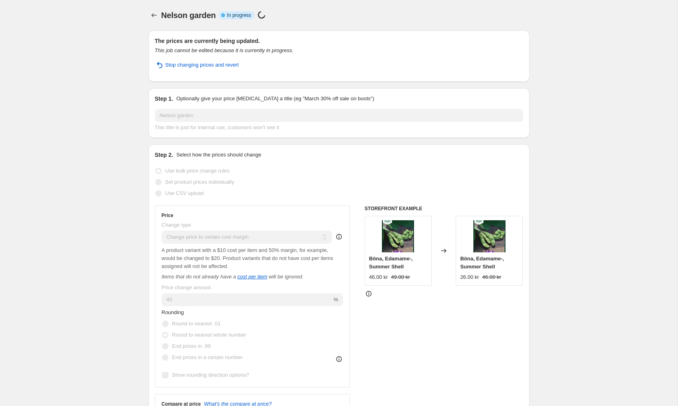
scroll to position [0, 0]
